Goal: Transaction & Acquisition: Purchase product/service

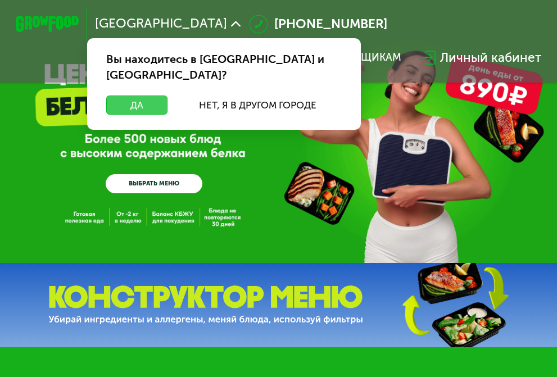
click at [106, 96] on button "Да" at bounding box center [136, 105] width 61 height 19
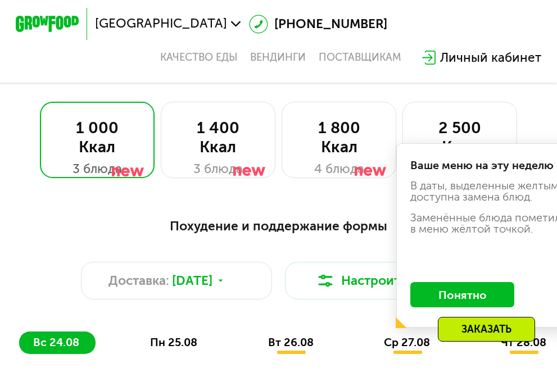
scroll to position [337, 0]
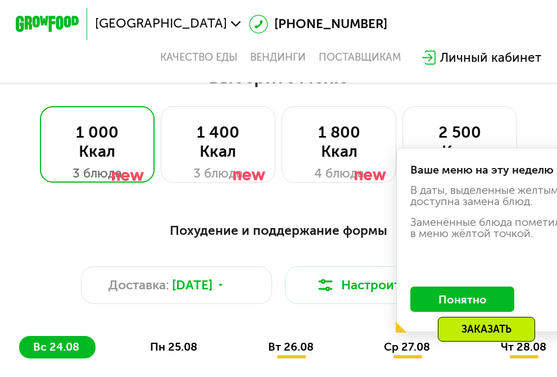
click at [192, 340] on span "пн 25.08" at bounding box center [173, 346] width 47 height 13
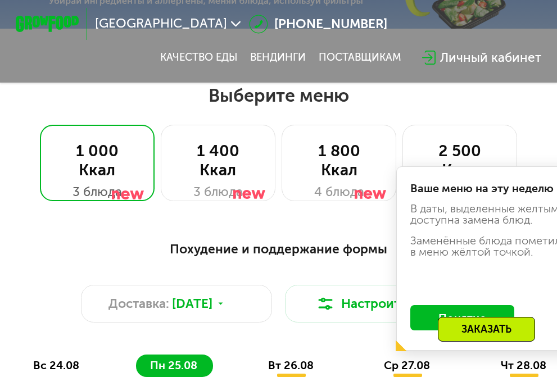
scroll to position [394, 0]
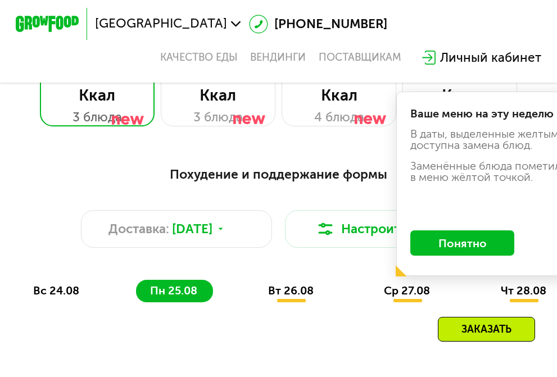
click at [268, 284] on span "вт 26.08" at bounding box center [291, 290] width 46 height 13
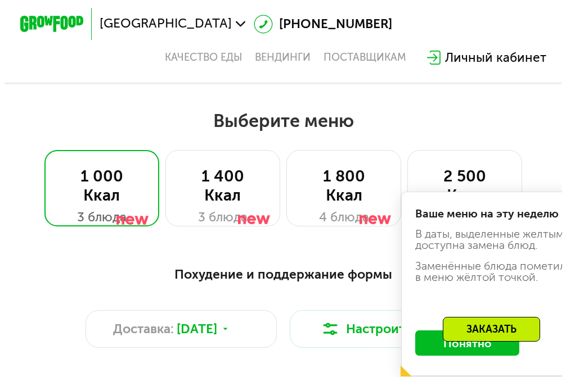
scroll to position [281, 0]
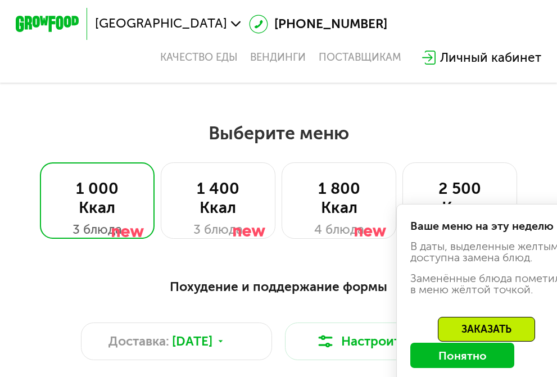
click at [304, 277] on div "Похудение и поддержание формы Доставка: [DATE] Настроить меню вс 24.08 пн 25.08…" at bounding box center [278, 346] width 519 height 138
click at [348, 323] on button "Настроить меню" at bounding box center [380, 342] width 191 height 38
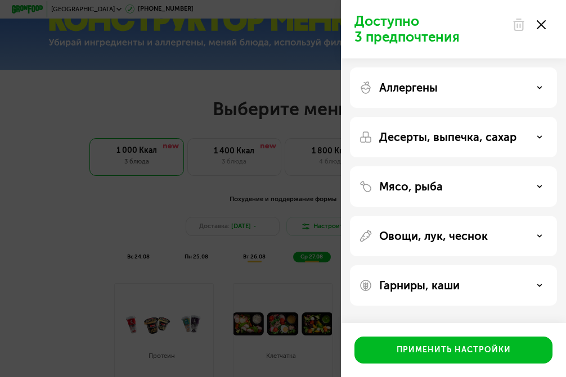
click at [471, 283] on div "Гарниры, каши" at bounding box center [453, 285] width 189 height 13
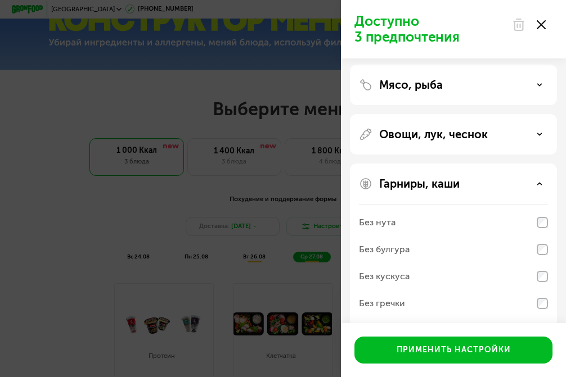
scroll to position [82, 0]
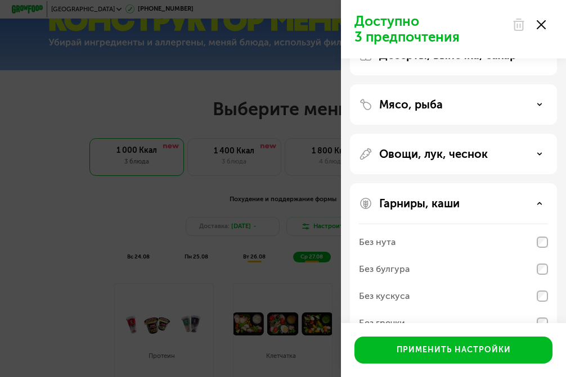
click at [451, 149] on p "Овощи, лук, чеснок" at bounding box center [433, 153] width 109 height 13
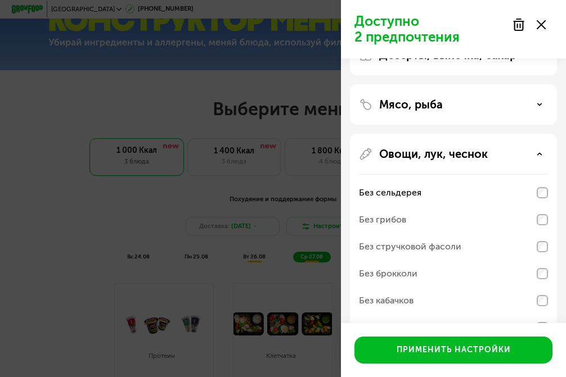
click at [544, 104] on div "Мясо, рыба" at bounding box center [453, 104] width 189 height 13
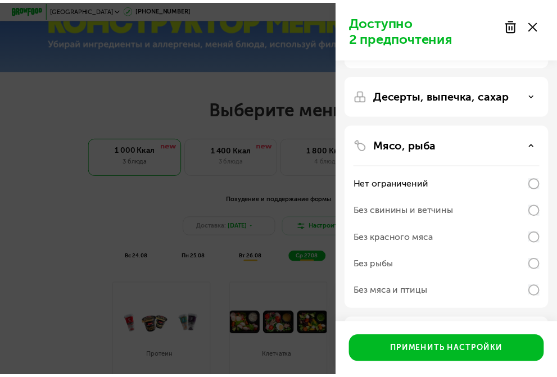
scroll to position [0, 0]
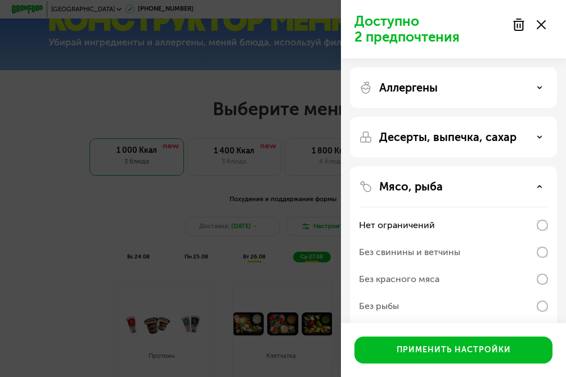
click at [538, 85] on icon at bounding box center [540, 88] width 6 height 6
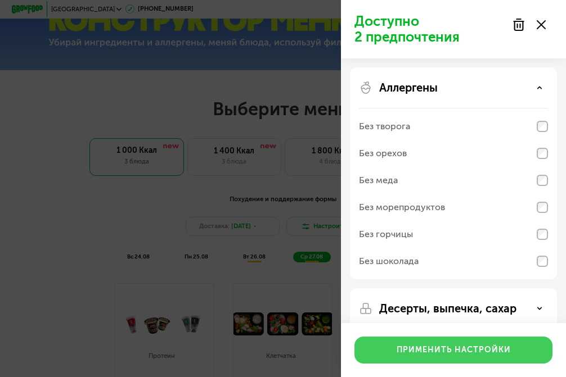
click at [488, 349] on div "Применить настройки" at bounding box center [454, 350] width 114 height 11
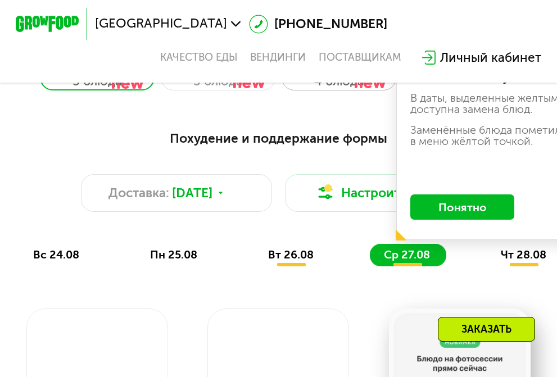
scroll to position [337, 0]
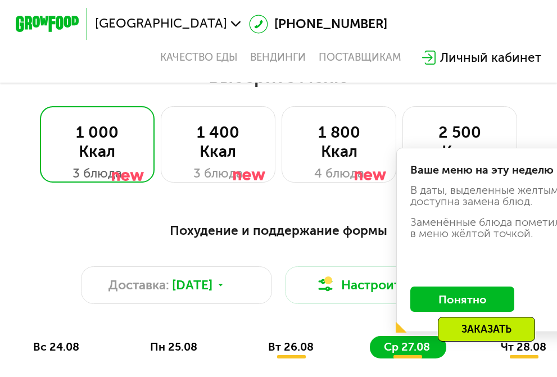
click at [501, 340] on span "чт 28.08" at bounding box center [524, 346] width 46 height 13
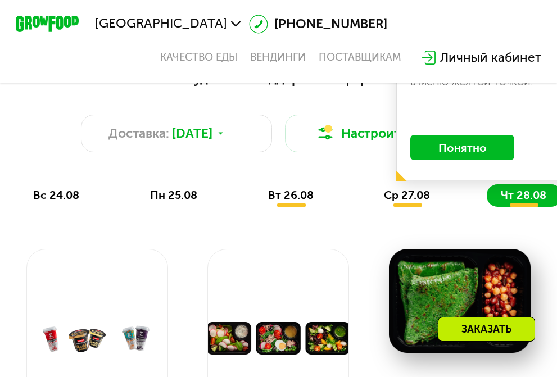
scroll to position [506, 0]
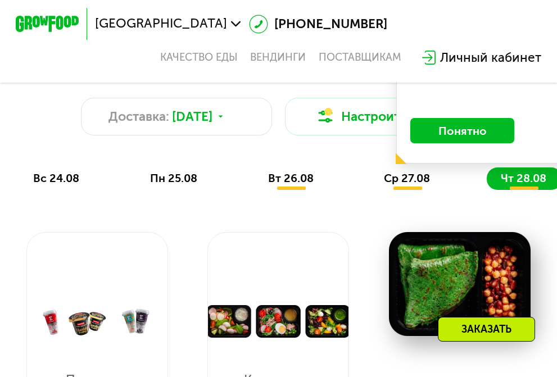
click at [501, 172] on span "чт 28.08" at bounding box center [524, 178] width 46 height 13
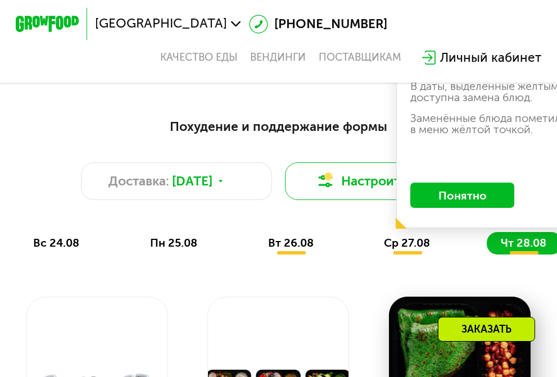
scroll to position [337, 0]
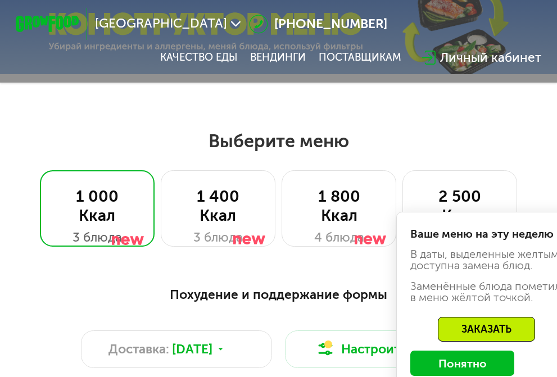
scroll to position [281, 0]
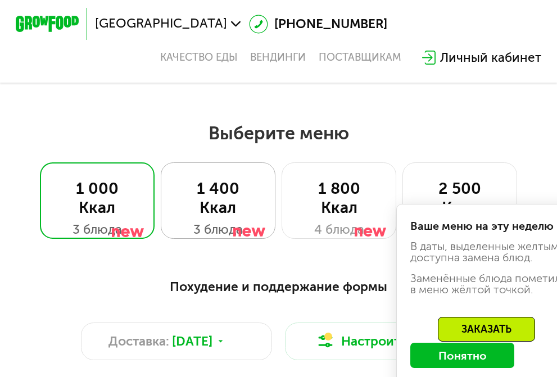
click at [248, 179] on div "1 400 Ккал" at bounding box center [218, 198] width 82 height 38
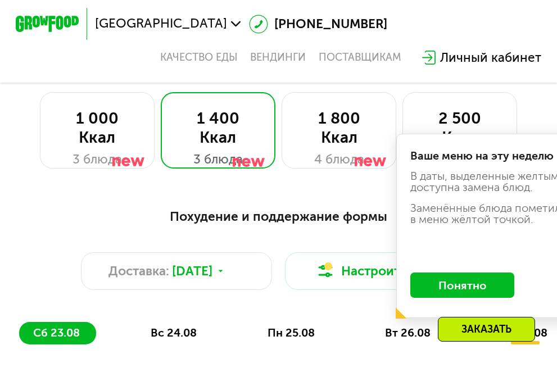
scroll to position [450, 0]
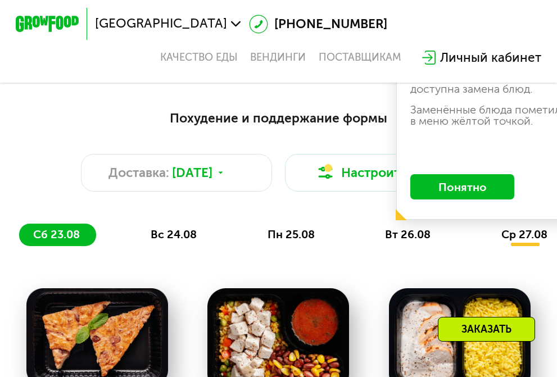
click at [268, 228] on span "пн 25.08" at bounding box center [291, 234] width 47 height 13
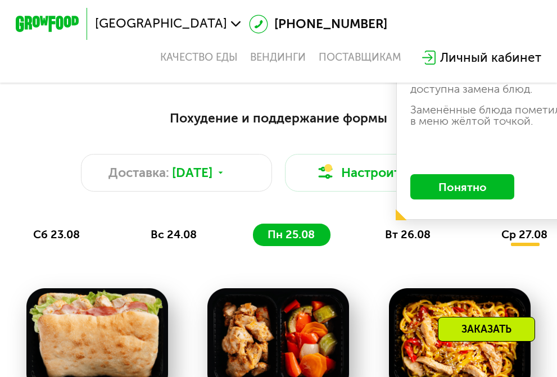
click at [488, 224] on div "вт 26.08" at bounding box center [526, 235] width 76 height 22
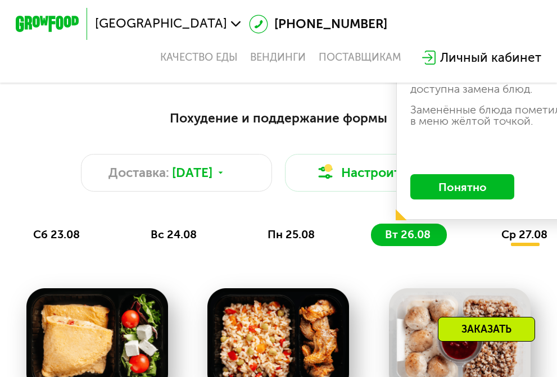
click at [502, 228] on span "ср 27.08" at bounding box center [525, 234] width 46 height 13
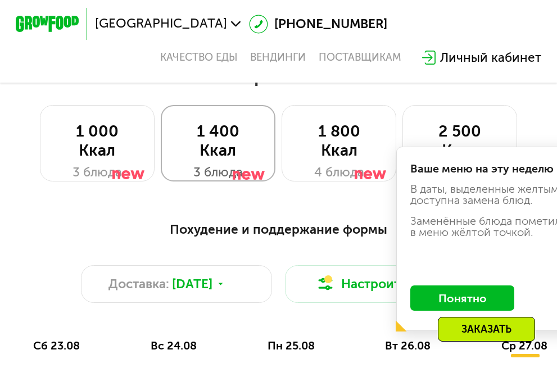
scroll to position [337, 0]
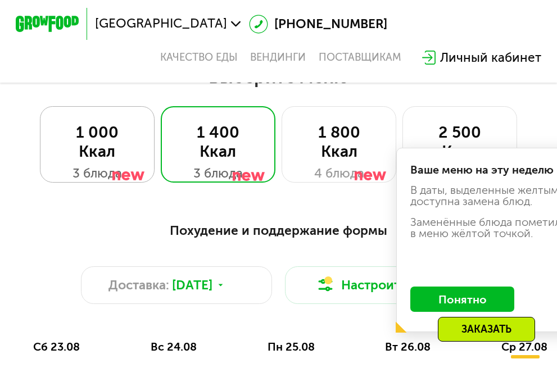
click at [138, 123] on div "1 000 Ккал" at bounding box center [97, 142] width 82 height 38
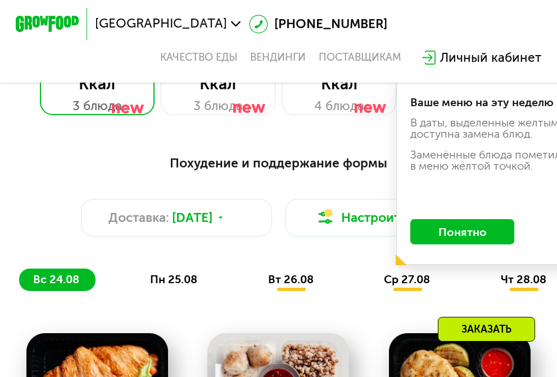
scroll to position [394, 0]
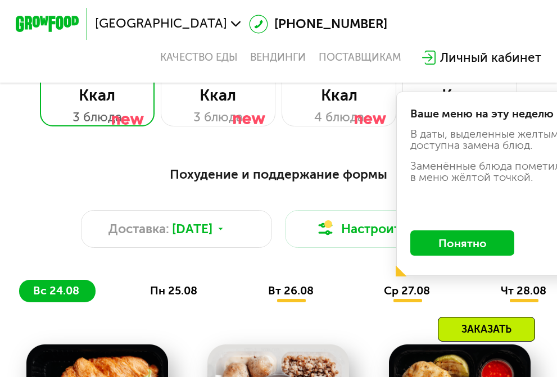
click at [254, 280] on div "пн 25.08" at bounding box center [292, 291] width 76 height 22
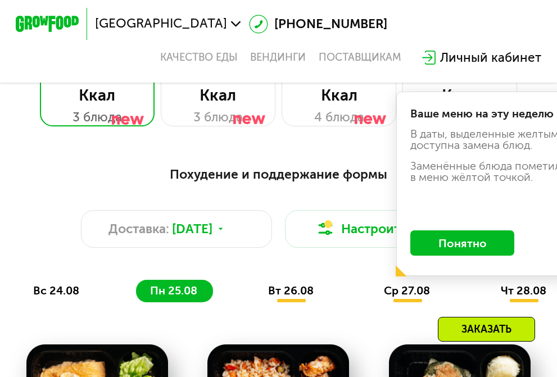
click at [268, 284] on span "вт 26.08" at bounding box center [291, 290] width 46 height 13
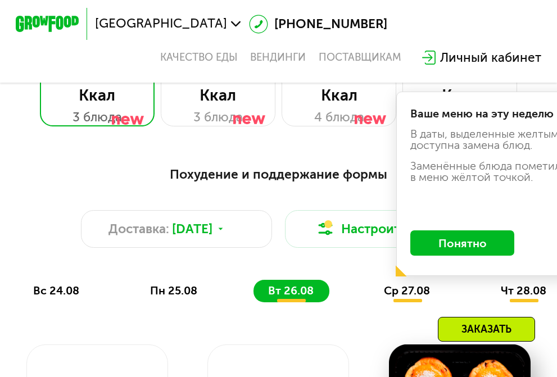
click at [384, 284] on span "ср 27.08" at bounding box center [407, 290] width 46 height 13
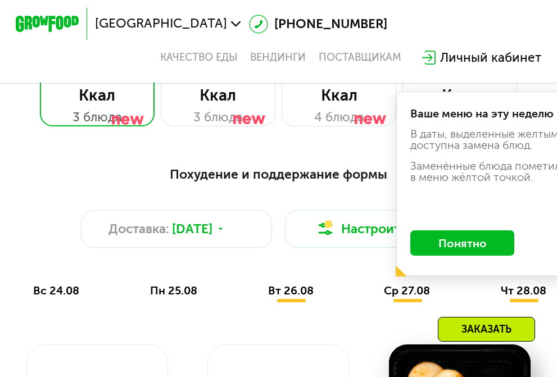
scroll to position [450, 0]
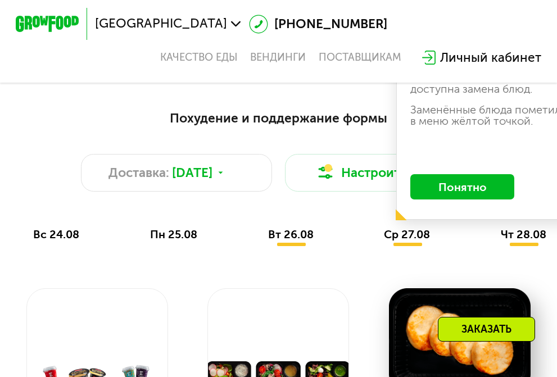
click at [507, 322] on div "Заказать" at bounding box center [486, 329] width 97 height 25
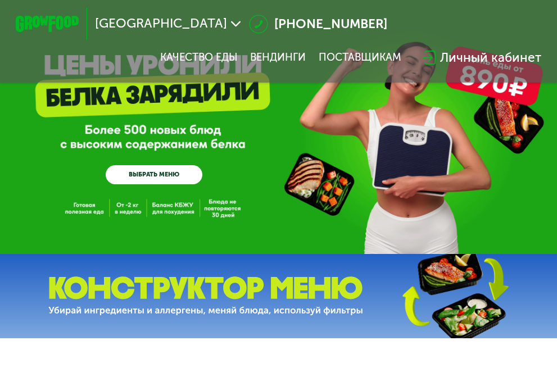
scroll to position [0, 0]
